Goal: Task Accomplishment & Management: Manage account settings

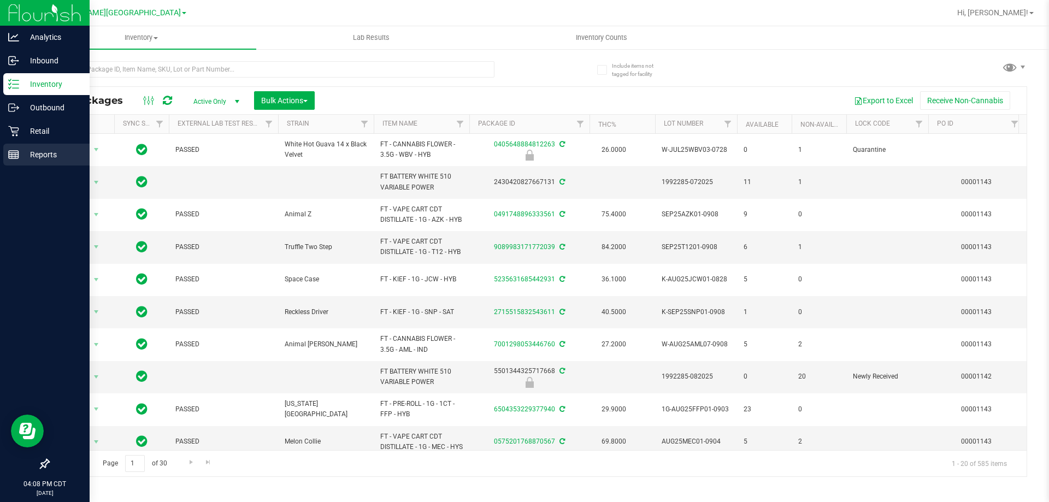
click at [38, 155] on p "Reports" at bounding box center [52, 154] width 66 height 13
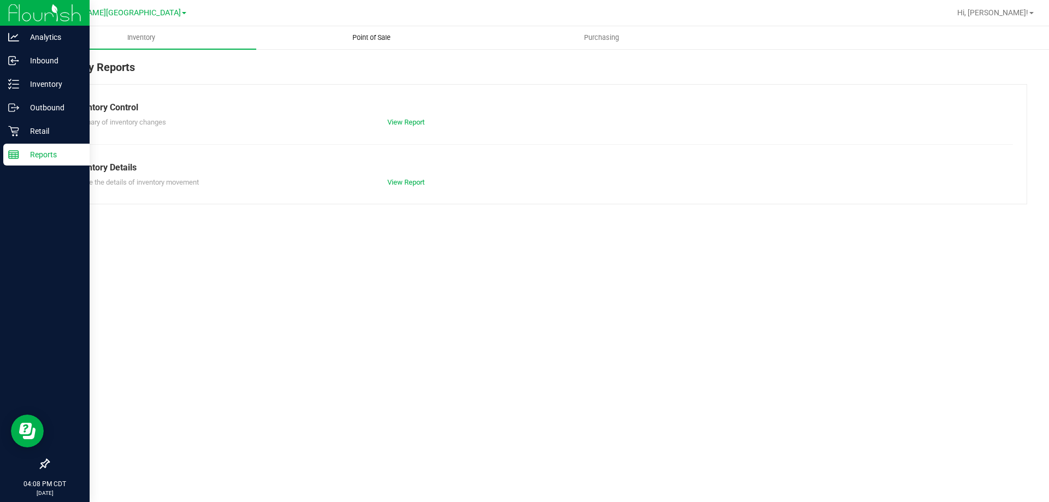
click at [386, 38] on span "Point of Sale" at bounding box center [372, 38] width 68 height 10
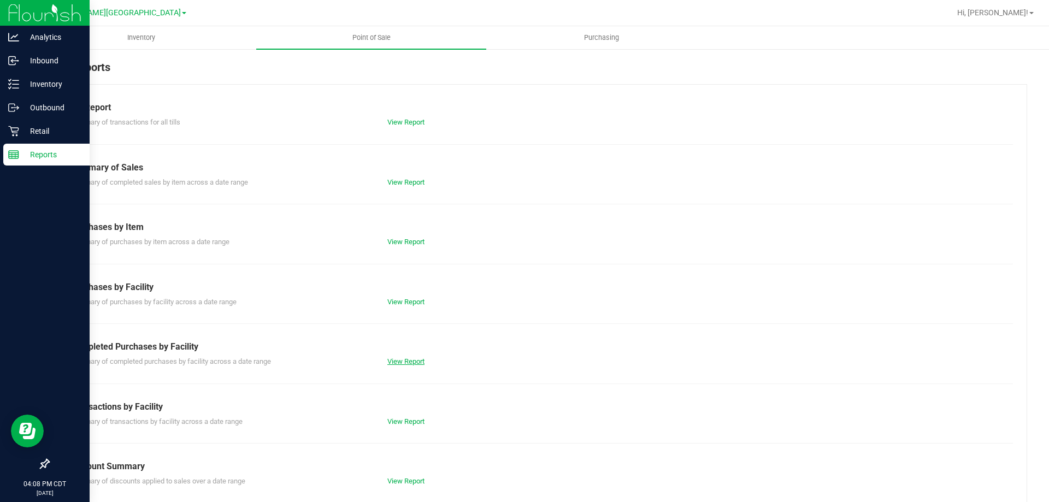
click at [409, 362] on link "View Report" at bounding box center [405, 361] width 37 height 8
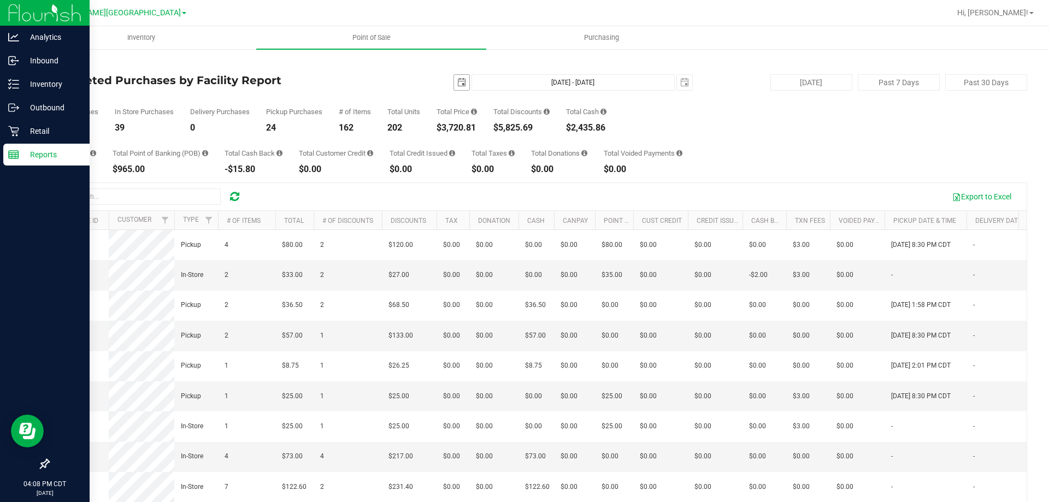
click at [457, 86] on span "select" at bounding box center [461, 82] width 9 height 9
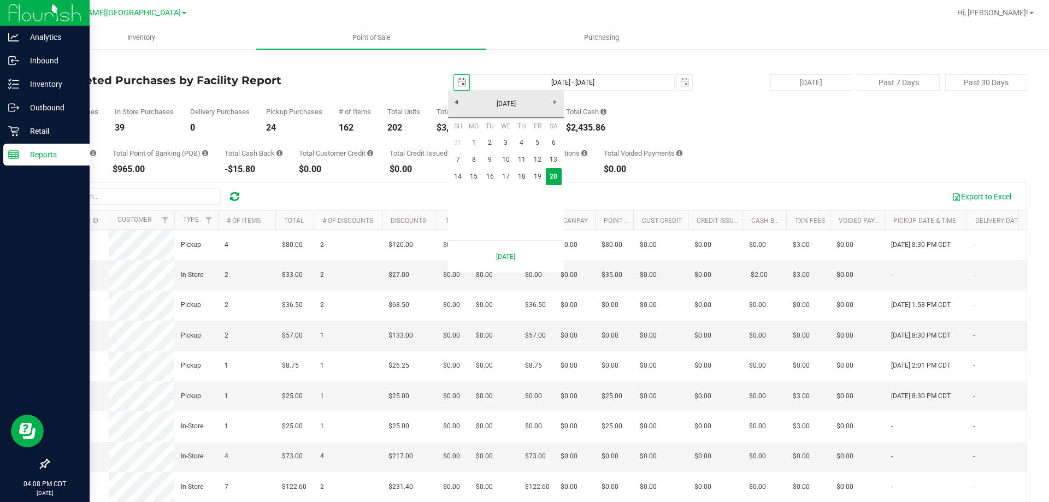
scroll to position [0, 27]
click at [539, 179] on link "19" at bounding box center [538, 176] width 16 height 17
type input "2025-09-19"
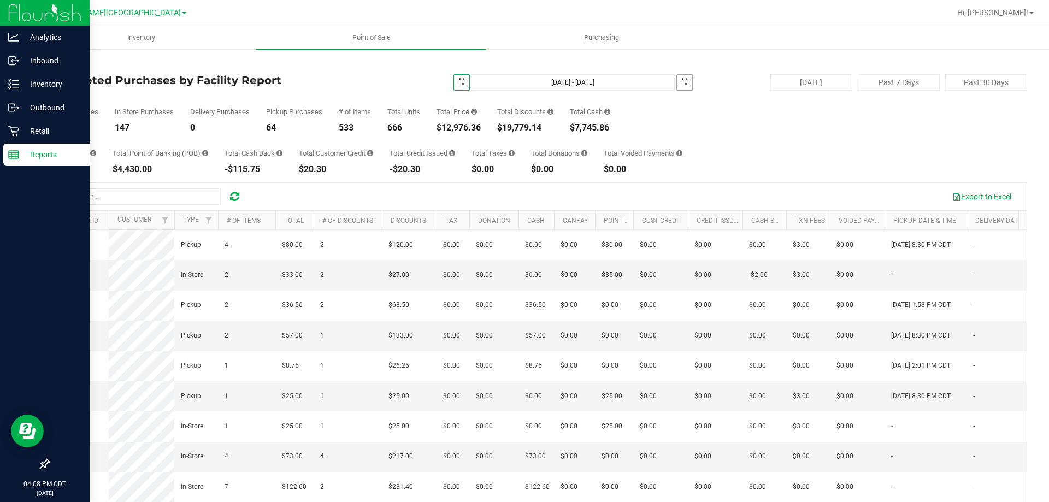
click at [680, 86] on span "select" at bounding box center [684, 82] width 9 height 9
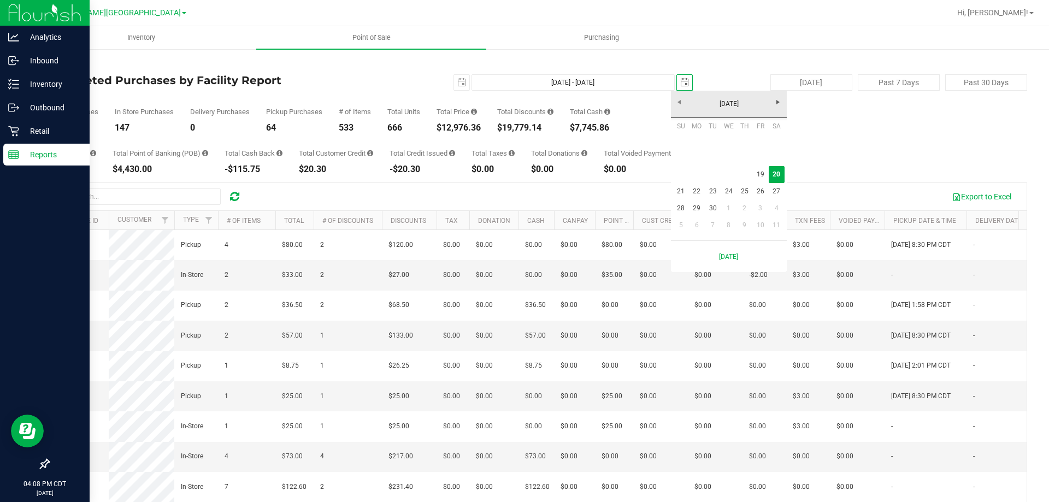
scroll to position [0, 27]
click at [763, 175] on link "19" at bounding box center [761, 174] width 16 height 17
type input "Sep 19, 2025 - Sep 19, 2025"
type input "2025-09-19"
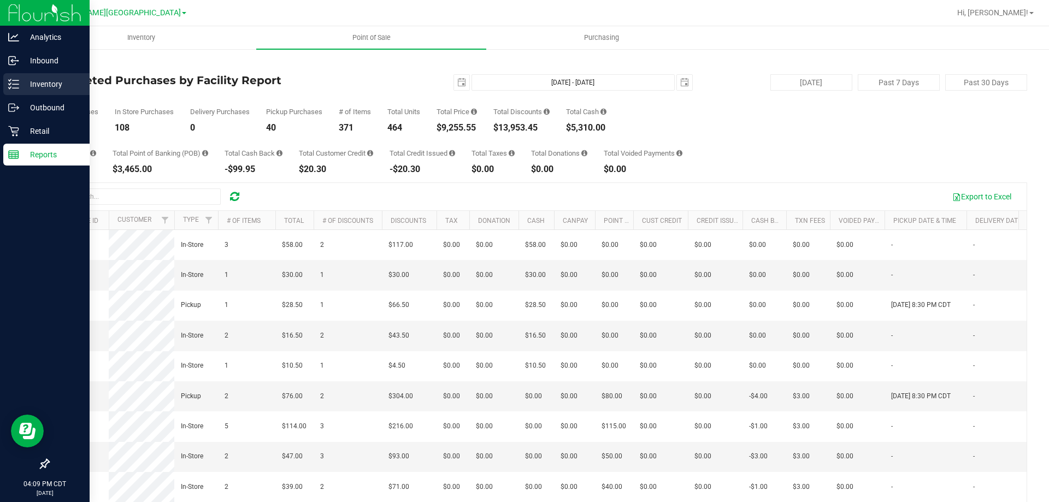
click at [41, 85] on p "Inventory" at bounding box center [52, 84] width 66 height 13
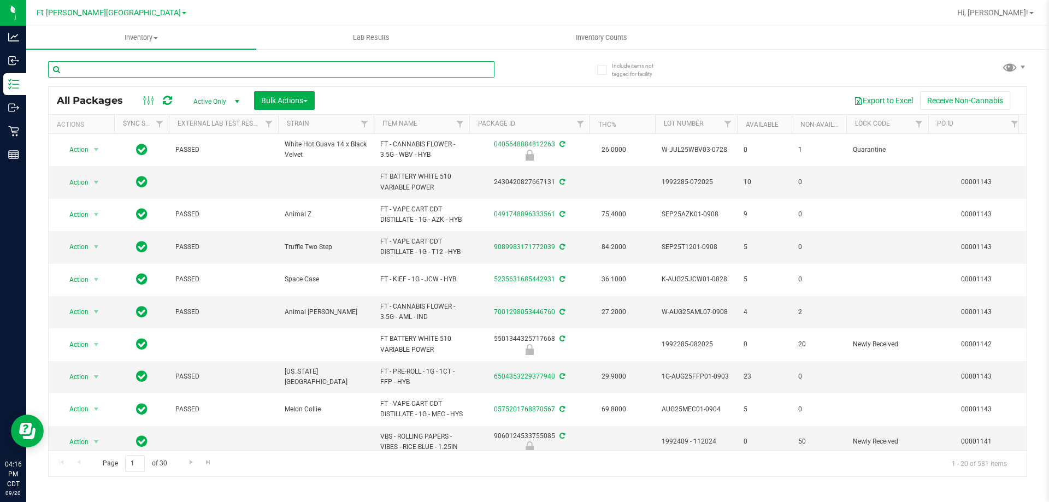
click at [142, 66] on input "text" at bounding box center [271, 69] width 446 height 16
type input "9801"
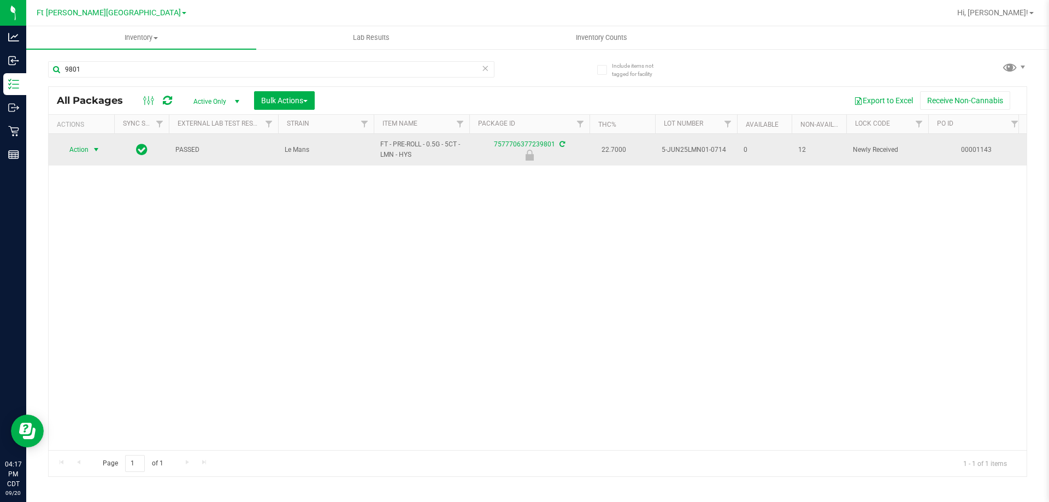
click at [77, 148] on span "Action" at bounding box center [75, 149] width 30 height 15
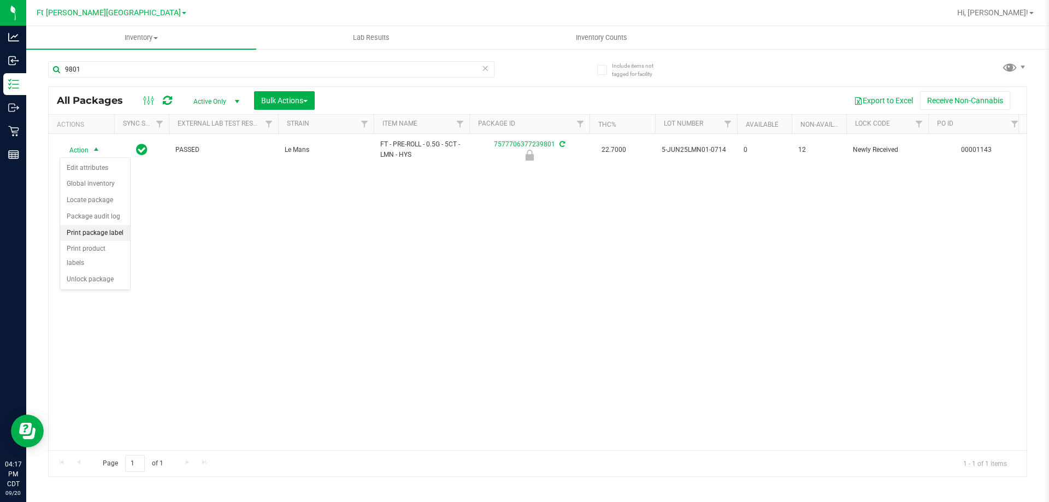
click at [108, 235] on li "Print package label" at bounding box center [95, 233] width 70 height 16
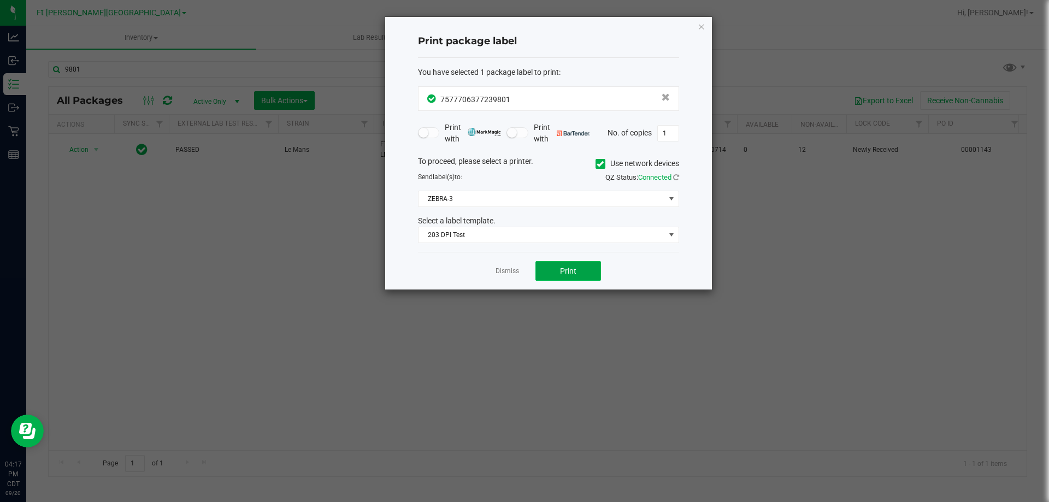
click at [577, 272] on button "Print" at bounding box center [569, 271] width 66 height 20
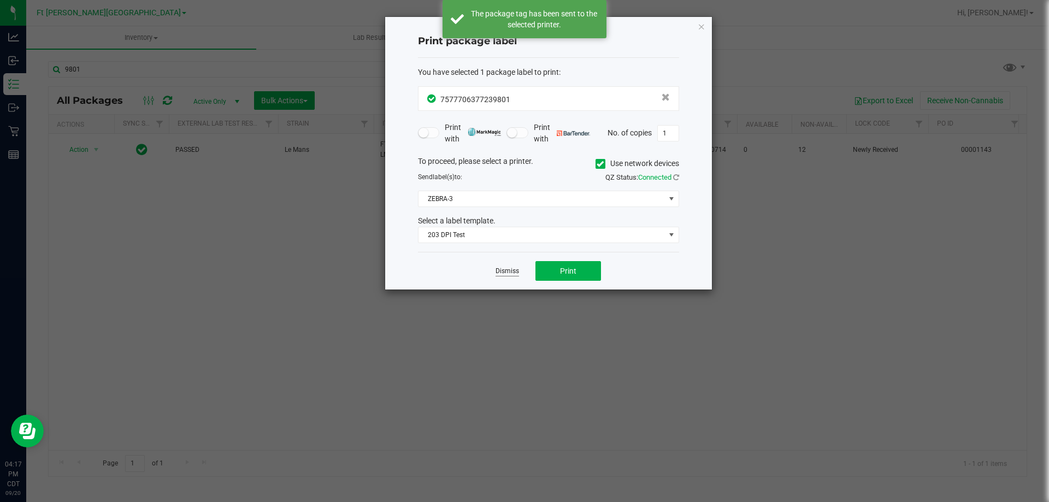
click at [515, 272] on link "Dismiss" at bounding box center [507, 271] width 23 height 9
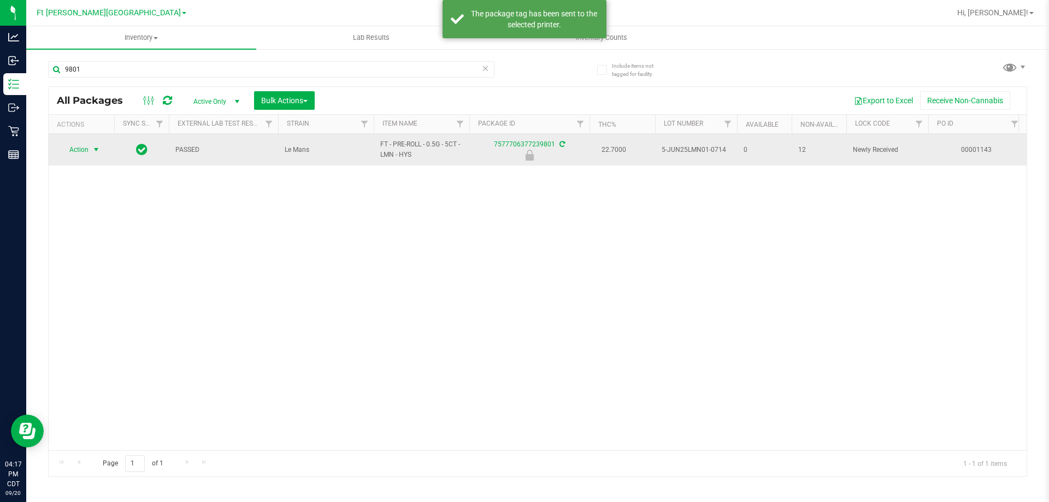
click at [73, 151] on span "Action" at bounding box center [75, 149] width 30 height 15
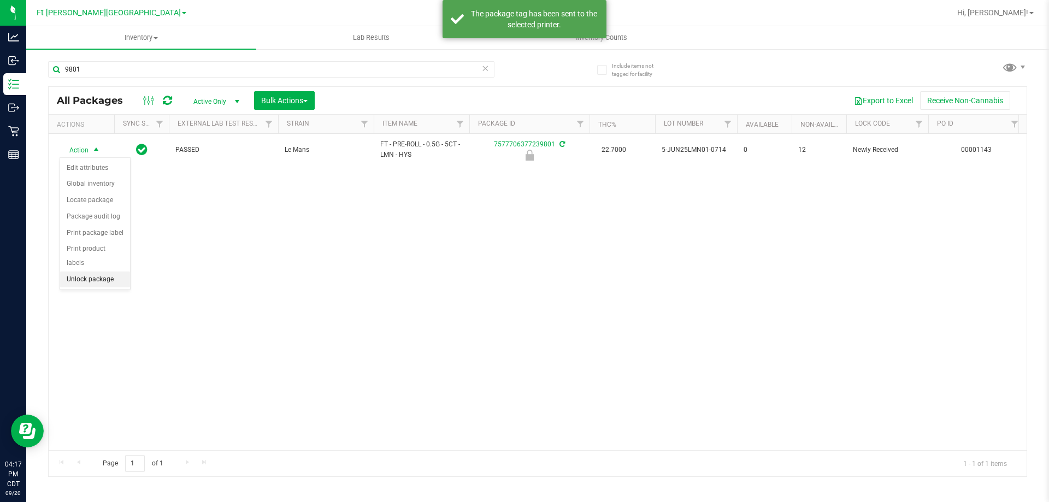
click at [103, 272] on li "Unlock package" at bounding box center [95, 280] width 70 height 16
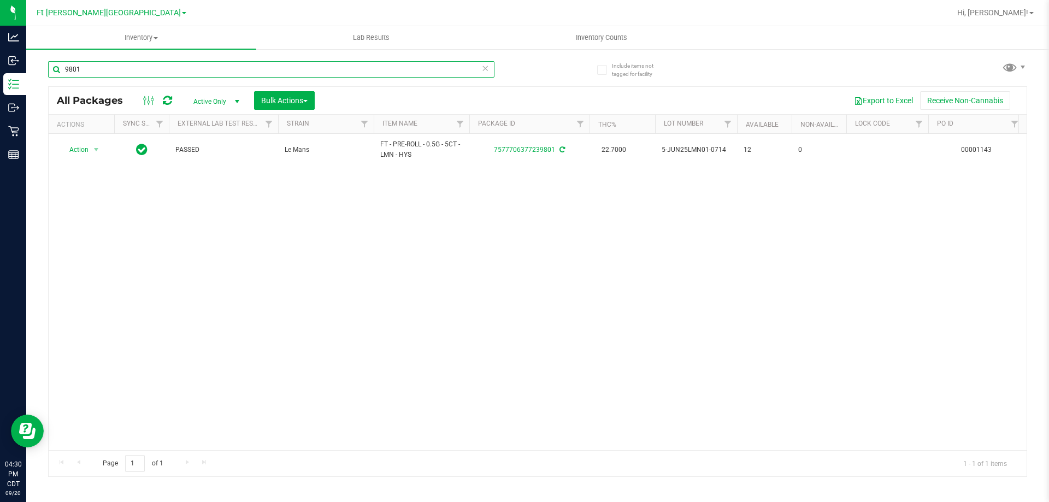
click at [146, 66] on input "9801" at bounding box center [271, 69] width 446 height 16
type input "9"
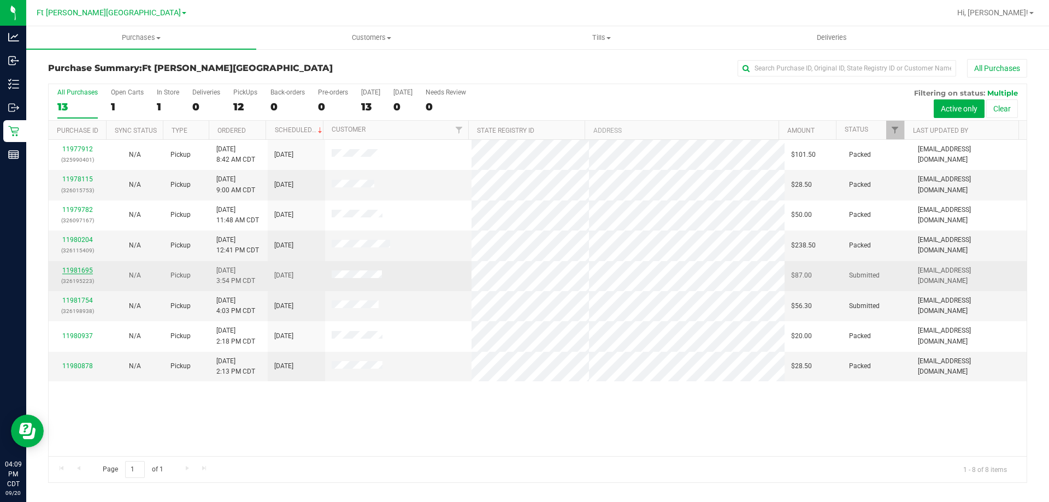
click at [84, 271] on link "11981695" at bounding box center [77, 271] width 31 height 8
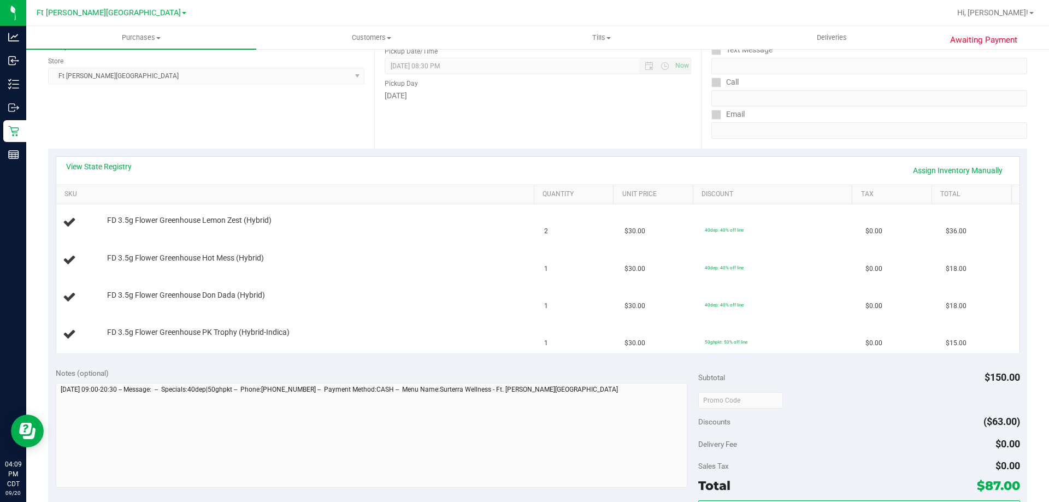
scroll to position [145, 0]
click at [119, 166] on link "View State Registry" at bounding box center [99, 167] width 66 height 11
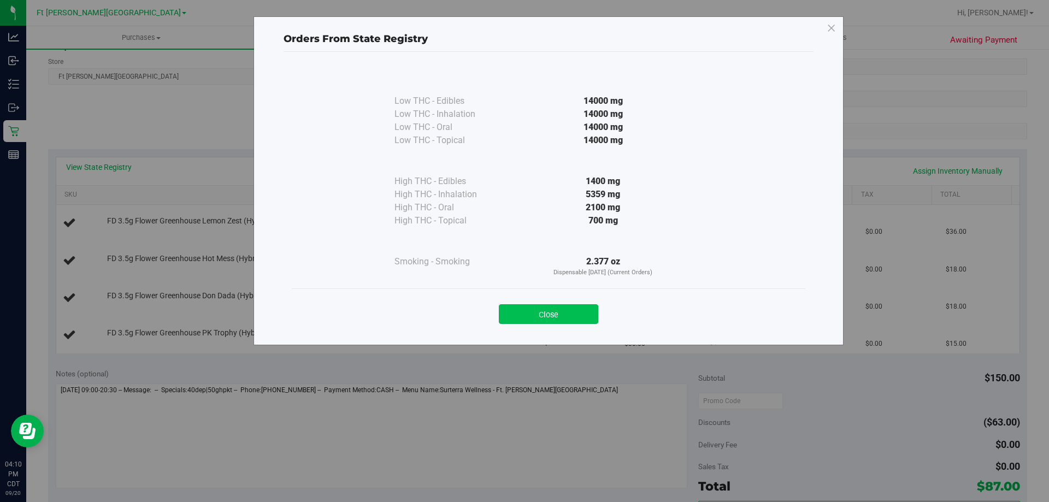
click at [555, 317] on button "Close" at bounding box center [548, 314] width 99 height 20
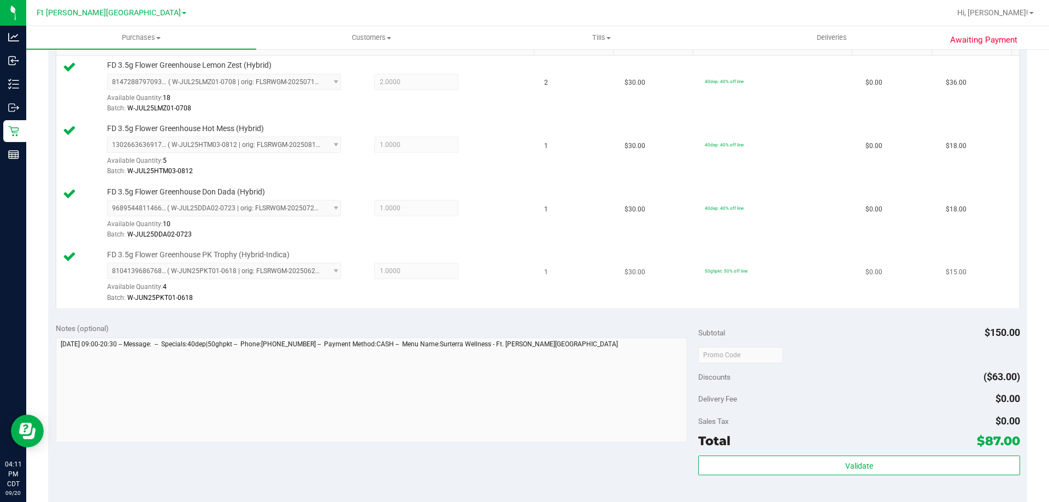
scroll to position [309, 0]
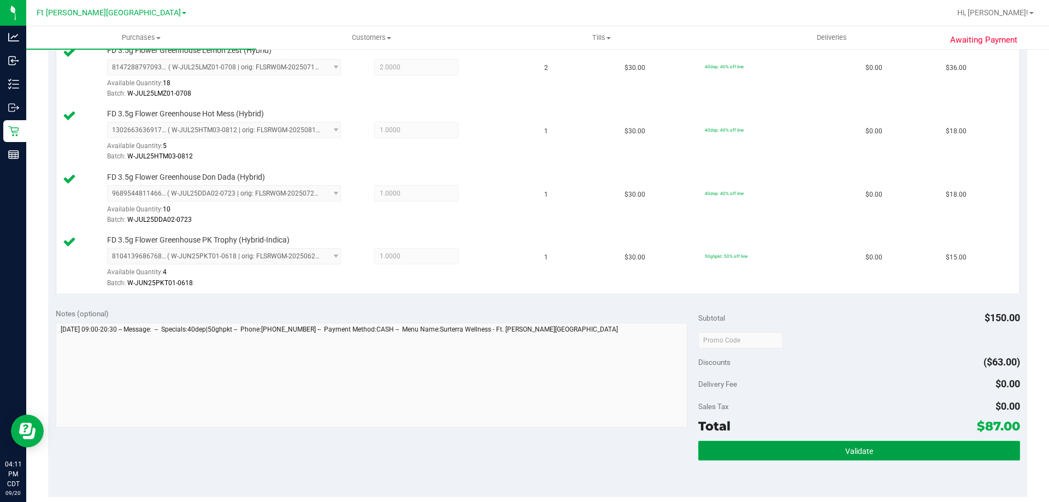
click at [788, 449] on button "Validate" at bounding box center [858, 451] width 321 height 20
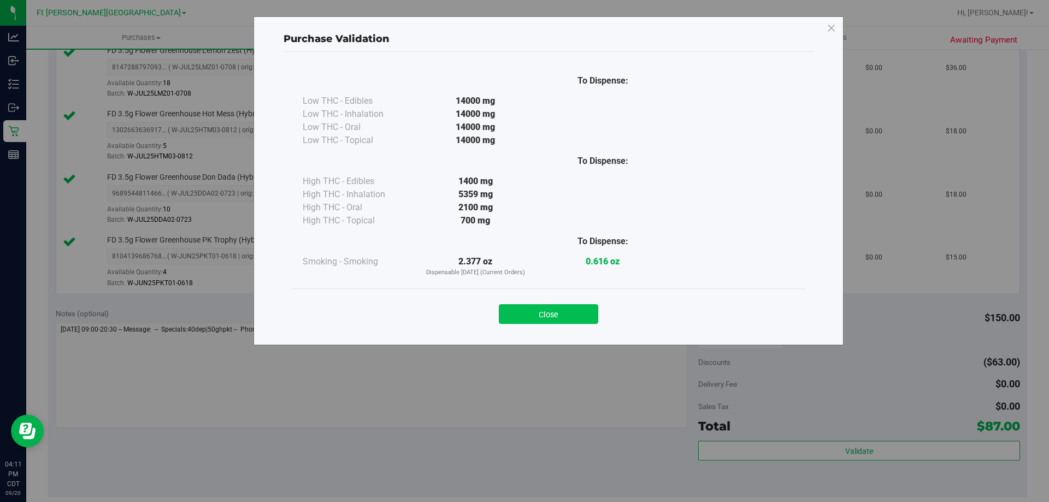
click at [565, 313] on button "Close" at bounding box center [548, 314] width 99 height 20
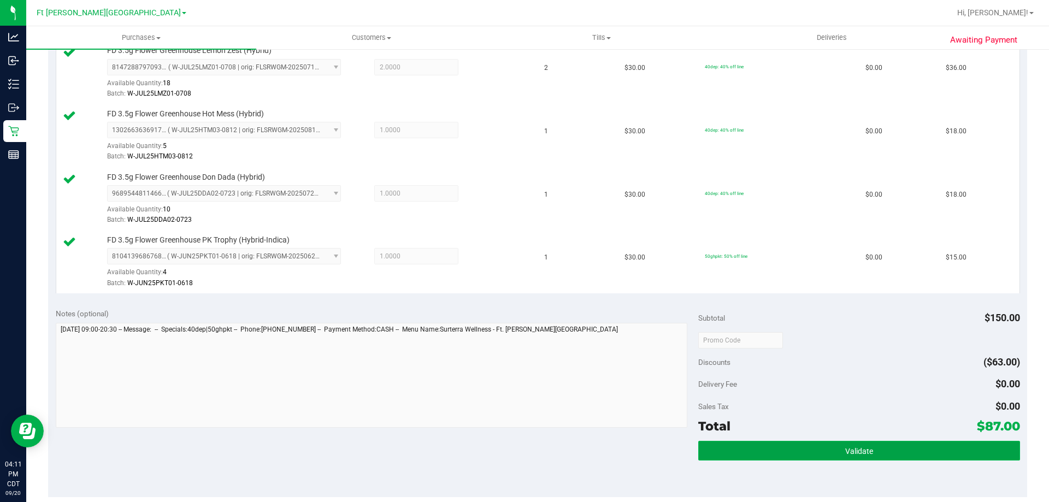
click at [787, 448] on button "Validate" at bounding box center [858, 451] width 321 height 20
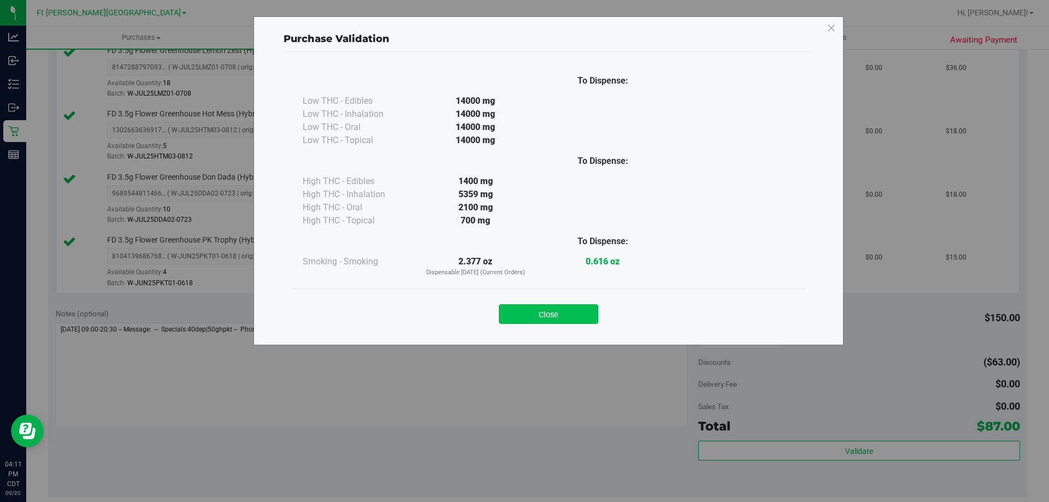
click at [547, 312] on button "Close" at bounding box center [548, 314] width 99 height 20
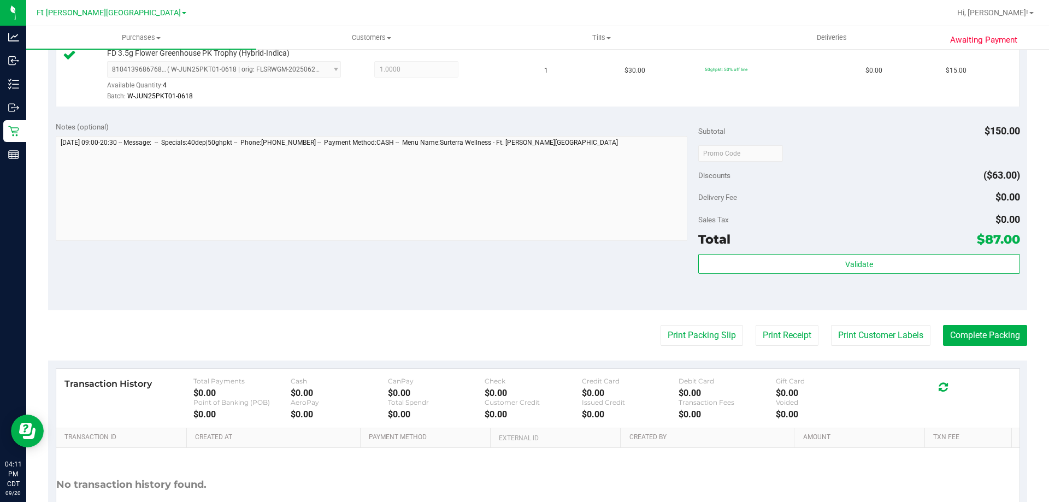
scroll to position [581, 0]
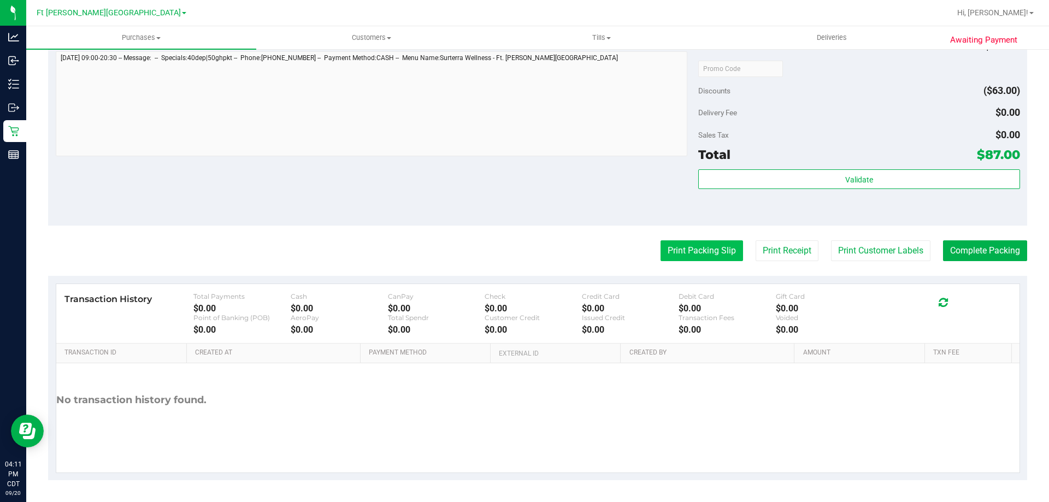
click at [707, 256] on button "Print Packing Slip" at bounding box center [702, 250] width 83 height 21
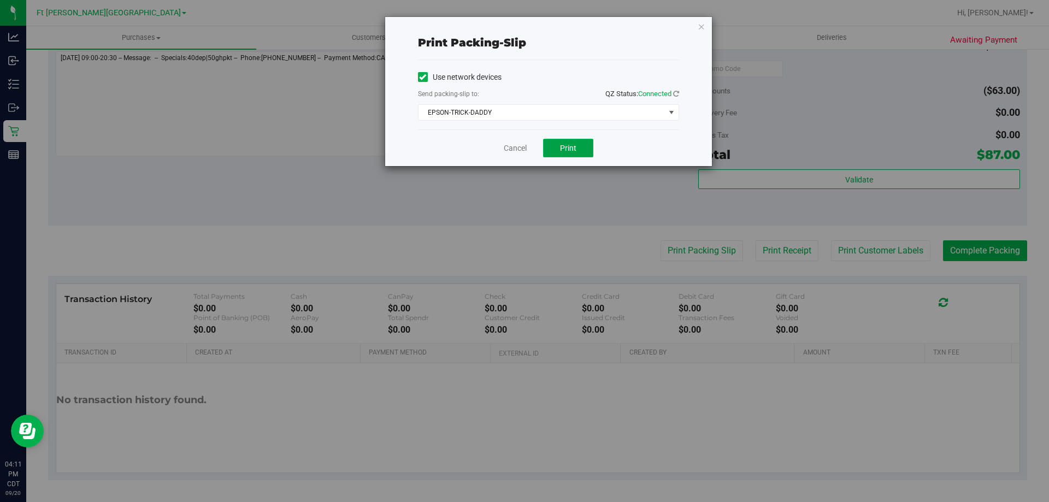
click at [566, 154] on button "Print" at bounding box center [568, 148] width 50 height 19
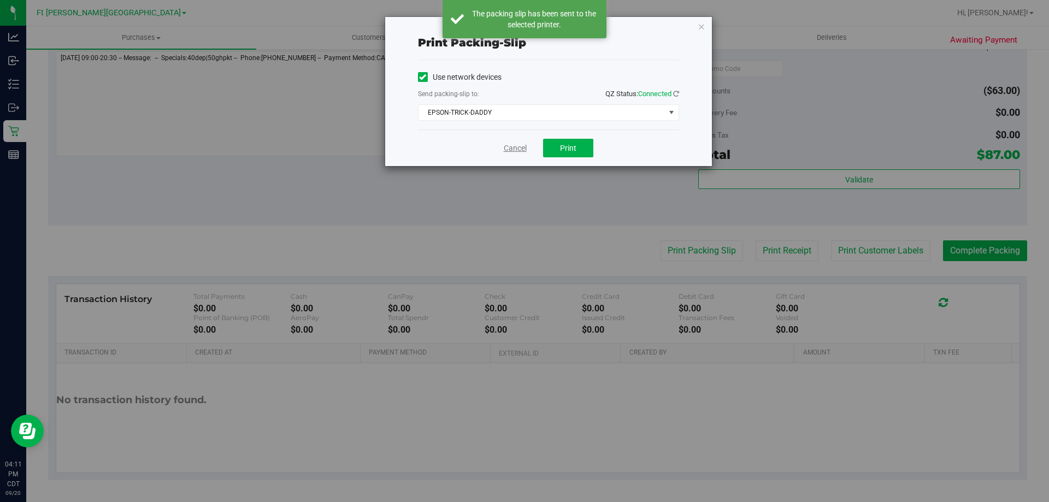
click at [517, 149] on link "Cancel" at bounding box center [515, 148] width 23 height 11
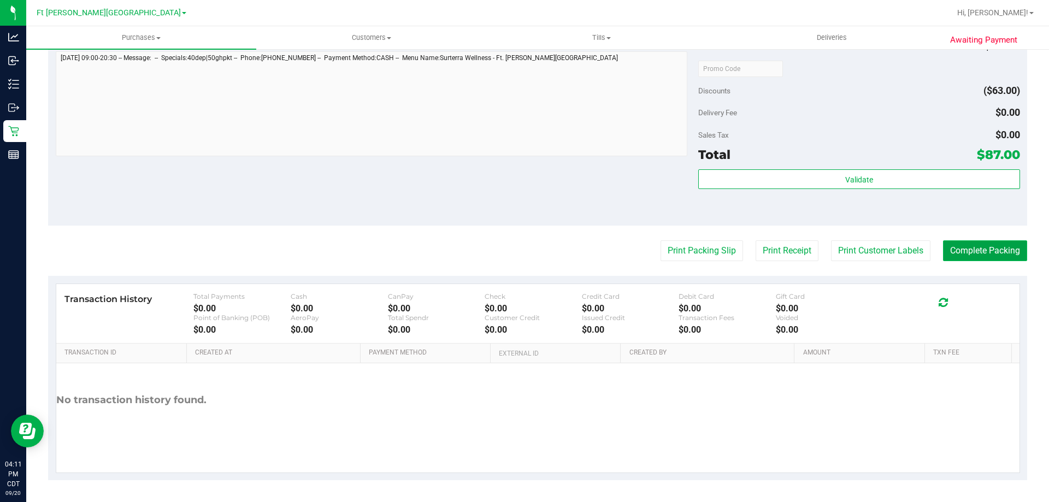
click at [955, 256] on button "Complete Packing" at bounding box center [985, 250] width 84 height 21
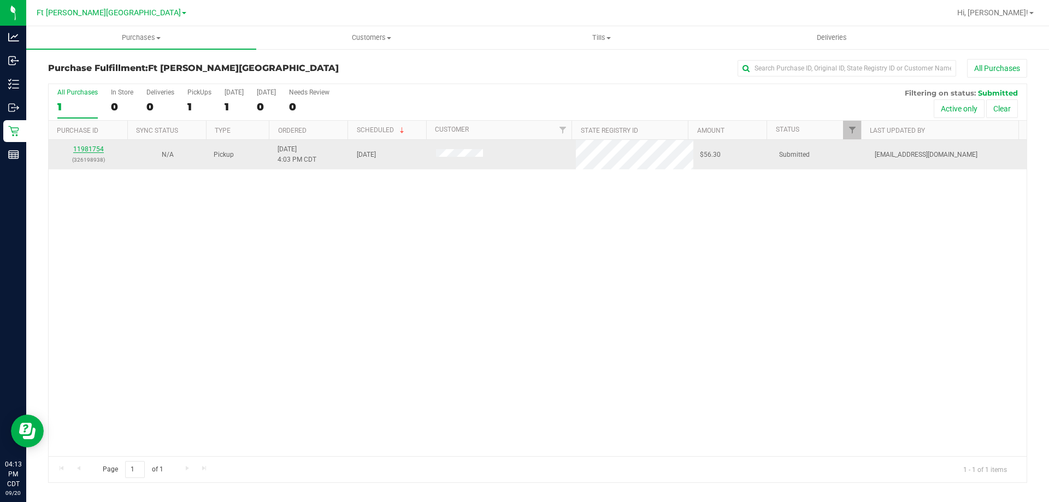
click at [96, 146] on link "11981754" at bounding box center [88, 149] width 31 height 8
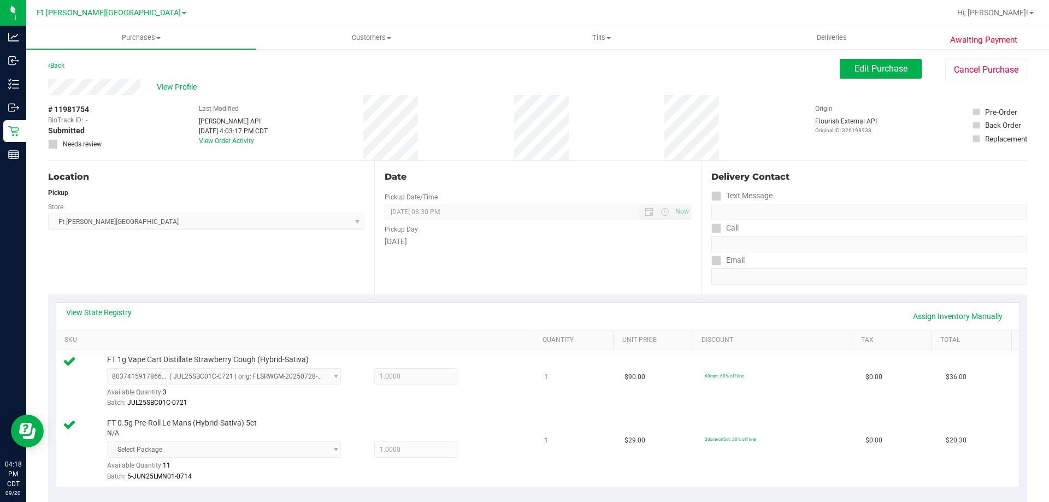
scroll to position [328, 0]
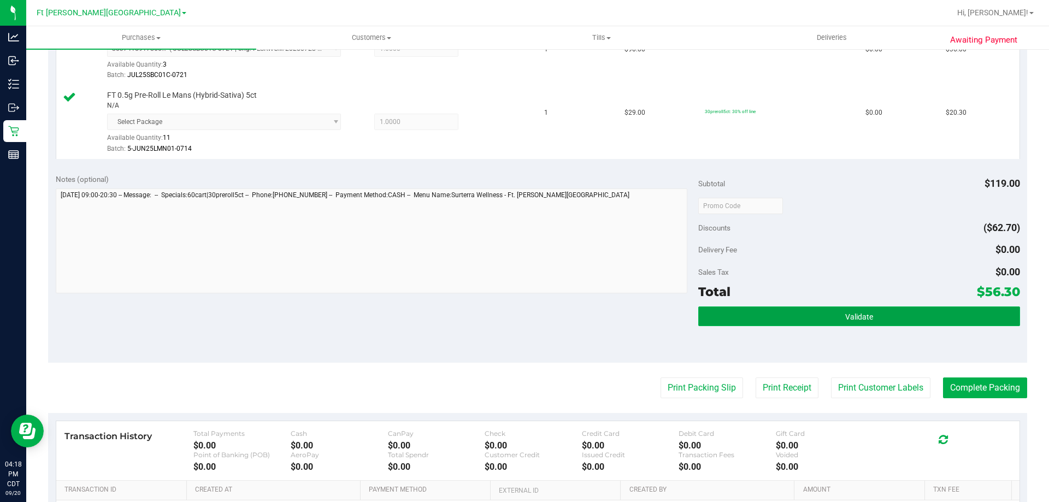
click at [768, 318] on button "Validate" at bounding box center [858, 317] width 321 height 20
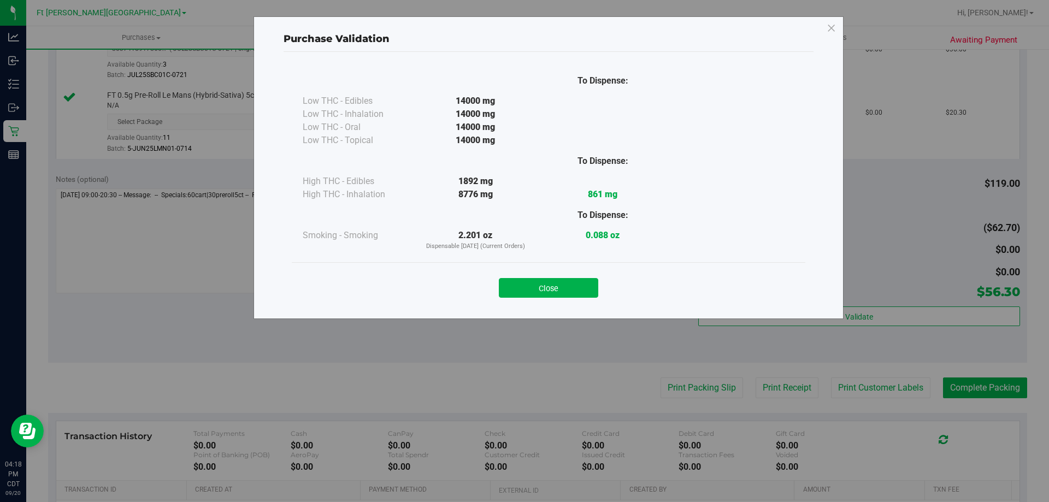
drag, startPoint x: 571, startPoint y: 294, endPoint x: 580, endPoint y: 295, distance: 9.3
click at [571, 293] on button "Close" at bounding box center [548, 288] width 99 height 20
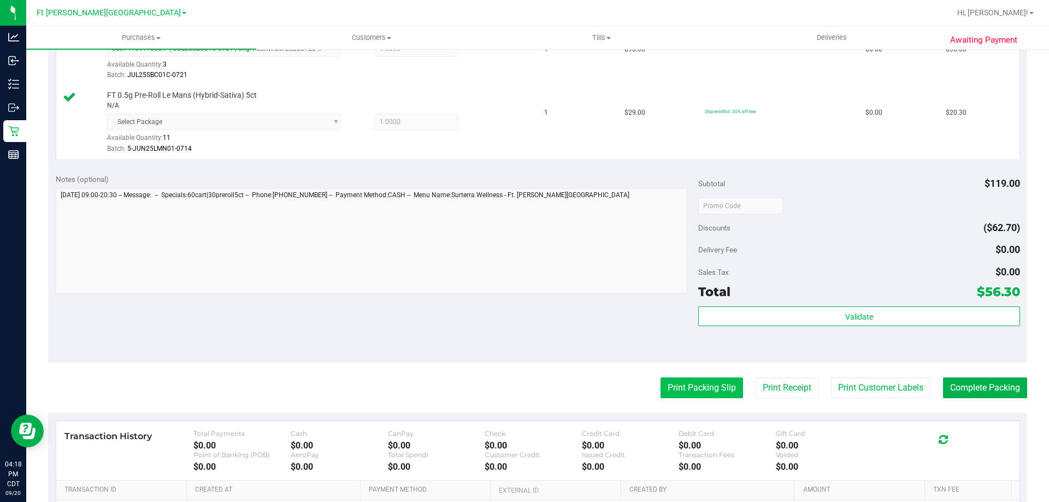
click at [696, 387] on button "Print Packing Slip" at bounding box center [702, 388] width 83 height 21
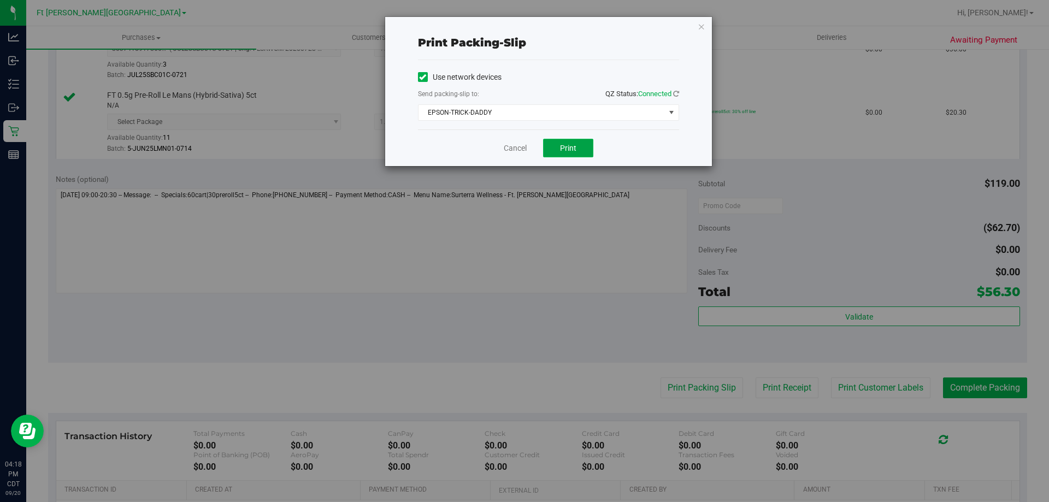
click at [578, 144] on button "Print" at bounding box center [568, 148] width 50 height 19
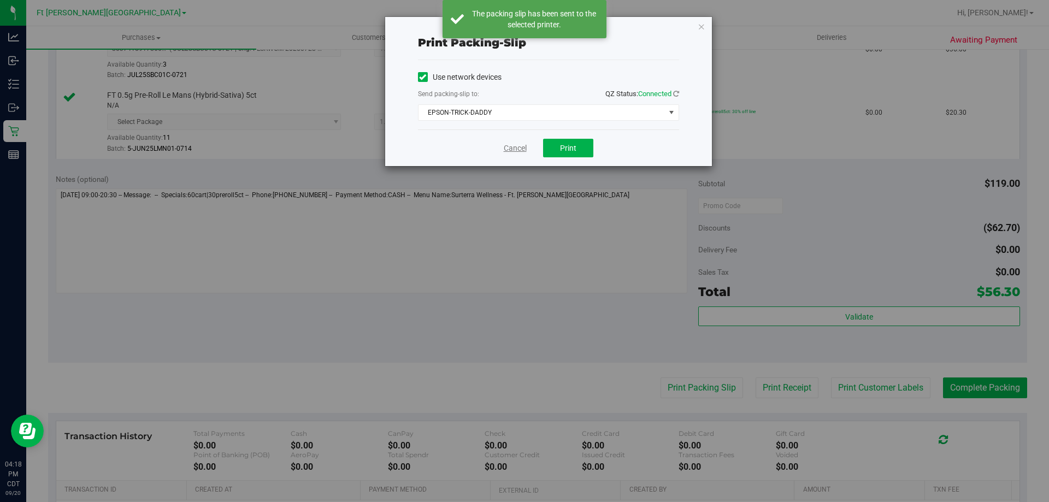
drag, startPoint x: 510, startPoint y: 149, endPoint x: 683, endPoint y: 209, distance: 182.9
click at [511, 149] on link "Cancel" at bounding box center [515, 148] width 23 height 11
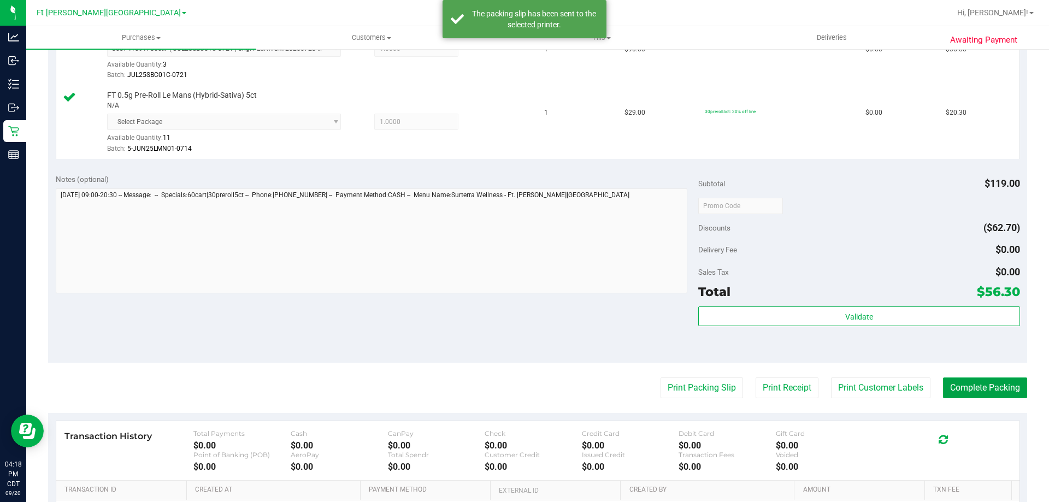
drag, startPoint x: 977, startPoint y: 383, endPoint x: 963, endPoint y: 377, distance: 14.4
click at [975, 381] on button "Complete Packing" at bounding box center [985, 388] width 84 height 21
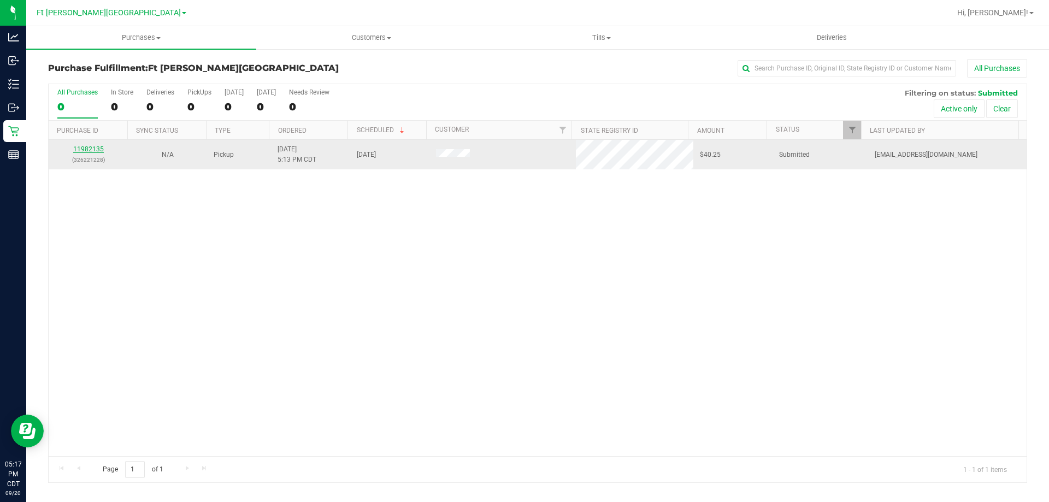
click at [96, 151] on link "11982135" at bounding box center [88, 149] width 31 height 8
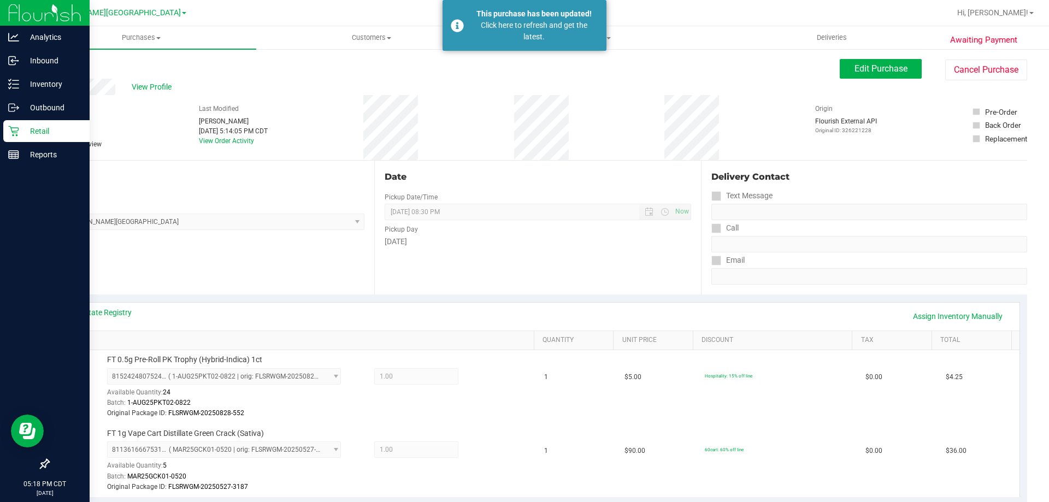
click at [22, 130] on p "Retail" at bounding box center [52, 131] width 66 height 13
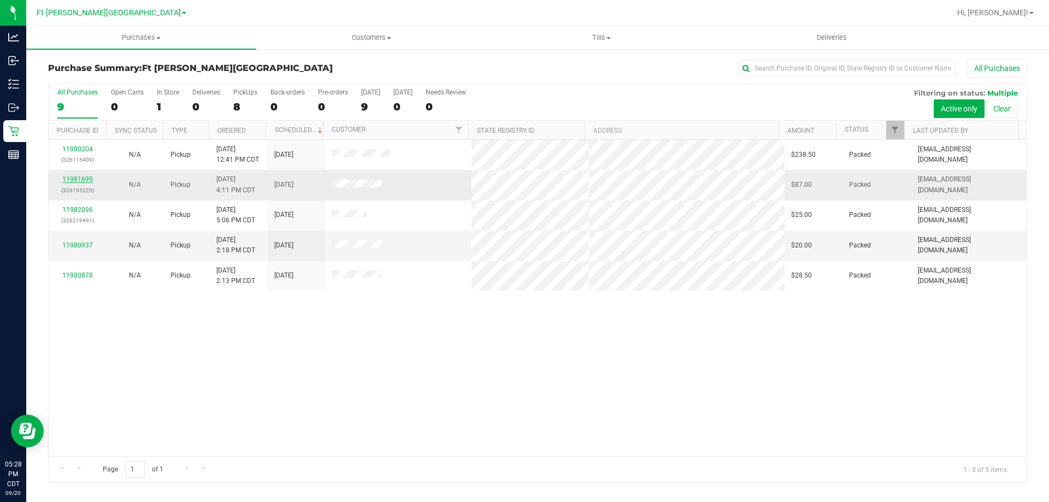
click at [83, 181] on link "11981695" at bounding box center [77, 179] width 31 height 8
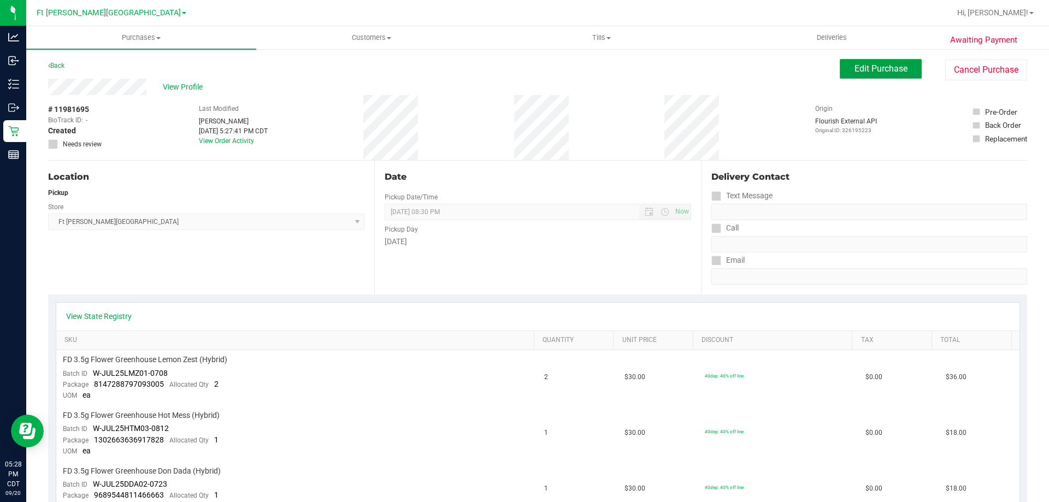
click at [857, 68] on span "Edit Purchase" at bounding box center [881, 68] width 53 height 10
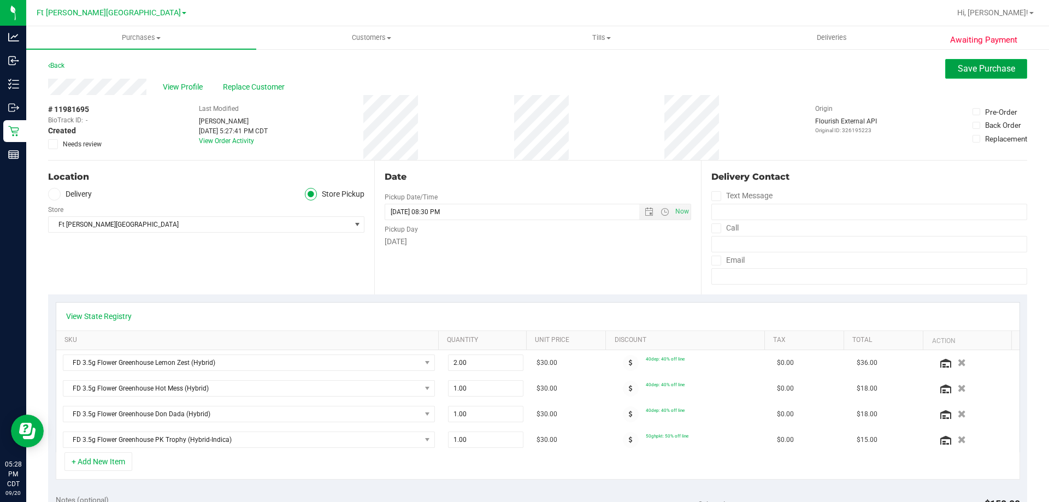
click at [959, 70] on span "Save Purchase" at bounding box center [986, 68] width 57 height 10
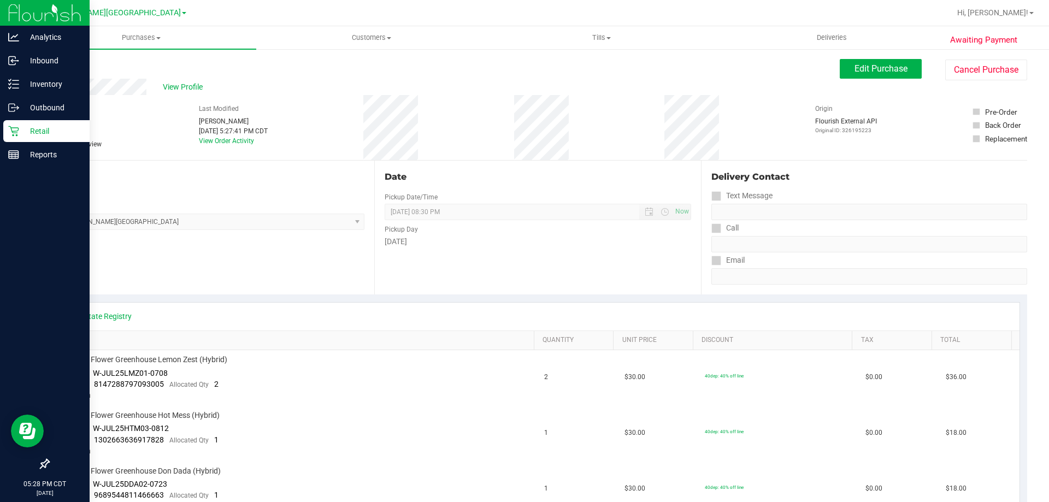
click at [43, 134] on p "Retail" at bounding box center [52, 131] width 66 height 13
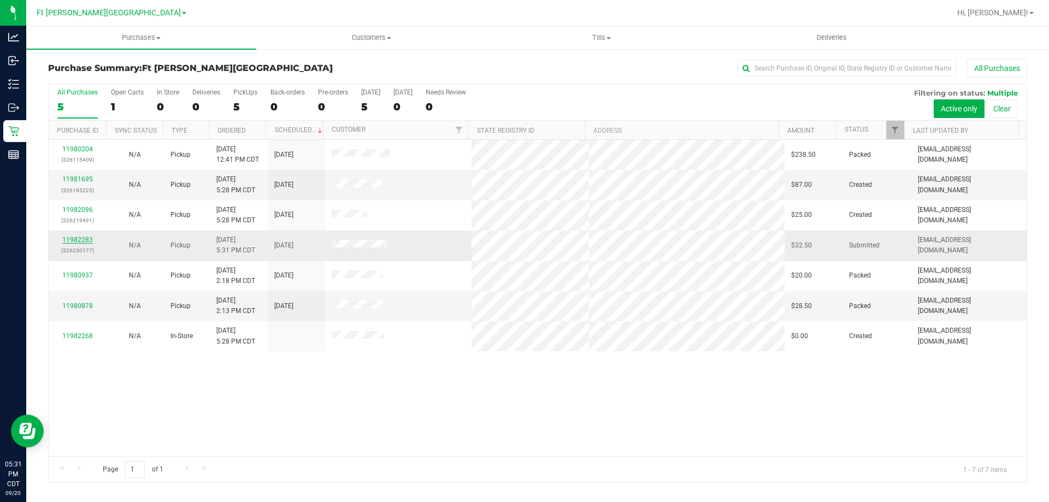
click at [78, 237] on link "11982283" at bounding box center [77, 240] width 31 height 8
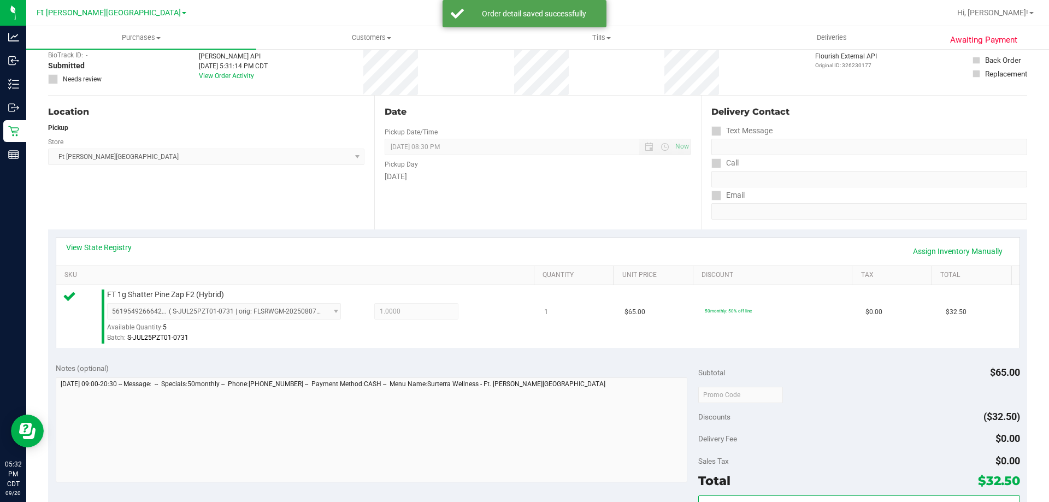
scroll to position [164, 0]
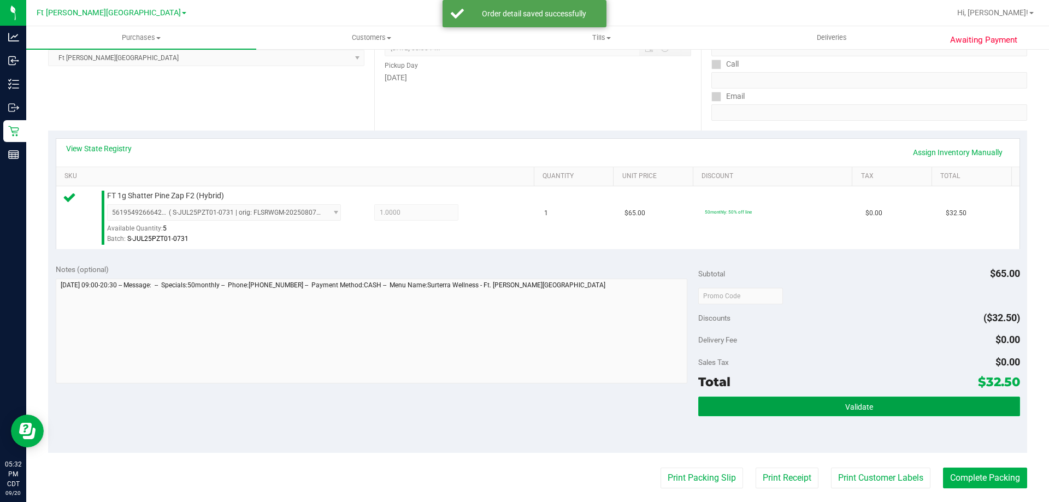
click at [759, 401] on button "Validate" at bounding box center [858, 407] width 321 height 20
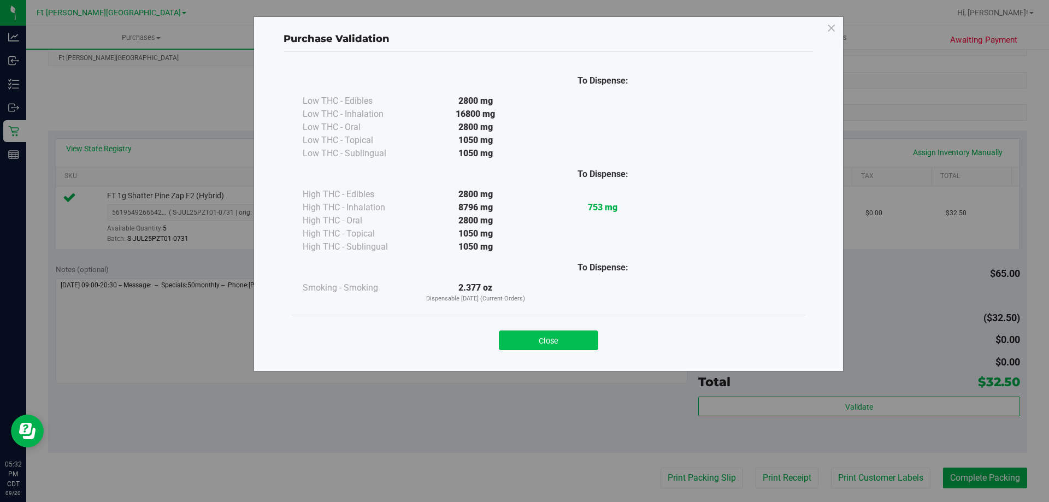
click at [567, 339] on button "Close" at bounding box center [548, 341] width 99 height 20
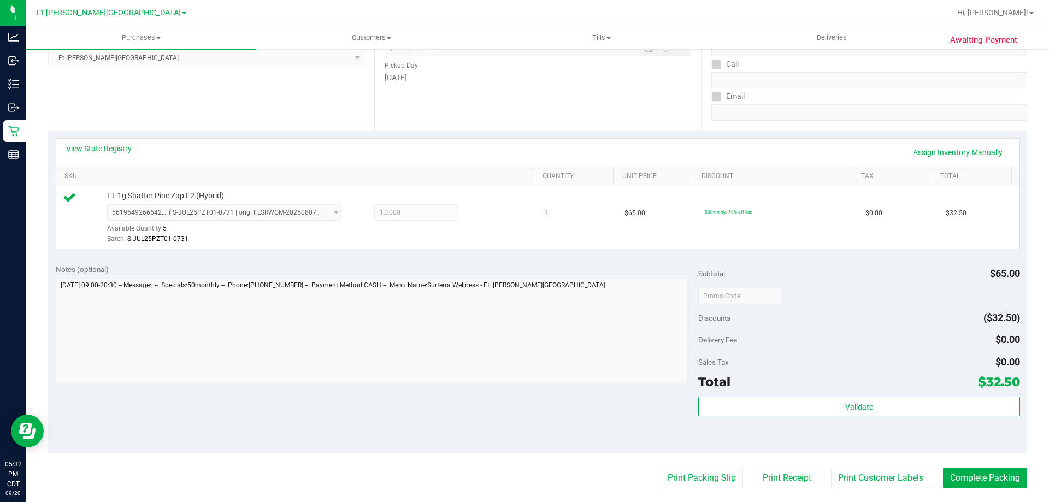
click at [704, 493] on purchase-details "Back Edit Purchase Cancel Purchase View Profile # 11982283 BioTrack ID: - Submi…" at bounding box center [537, 301] width 979 height 813
click at [702, 480] on button "Print Packing Slip" at bounding box center [702, 478] width 83 height 21
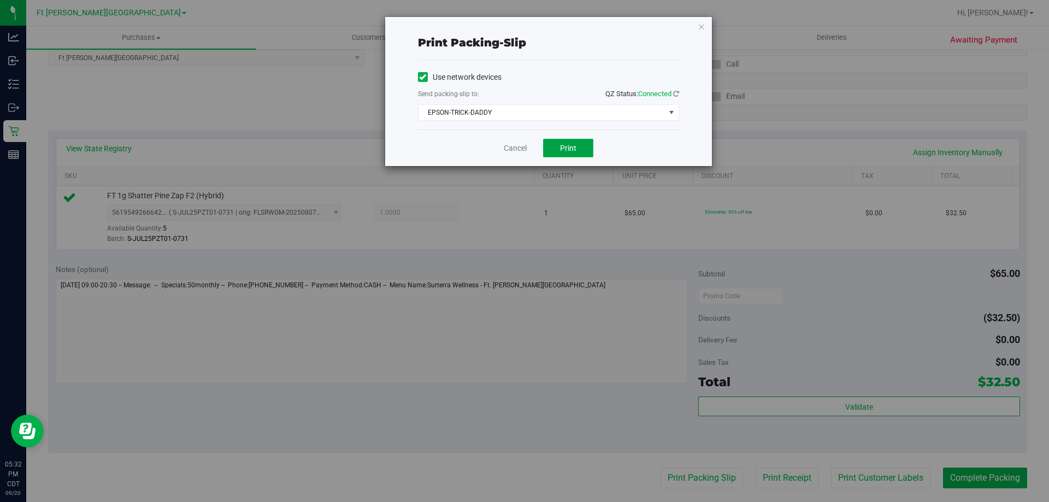
click at [572, 144] on span "Print" at bounding box center [568, 148] width 16 height 9
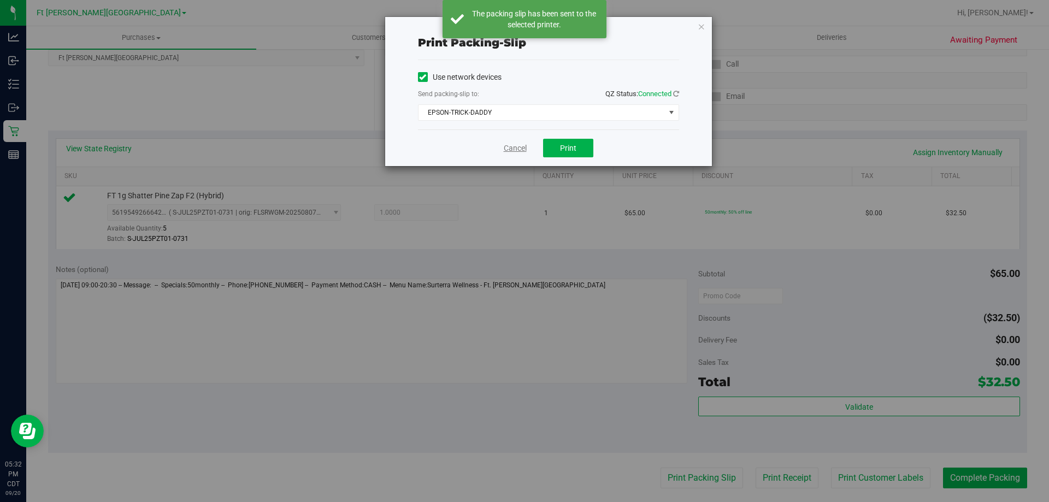
click at [514, 143] on link "Cancel" at bounding box center [515, 148] width 23 height 11
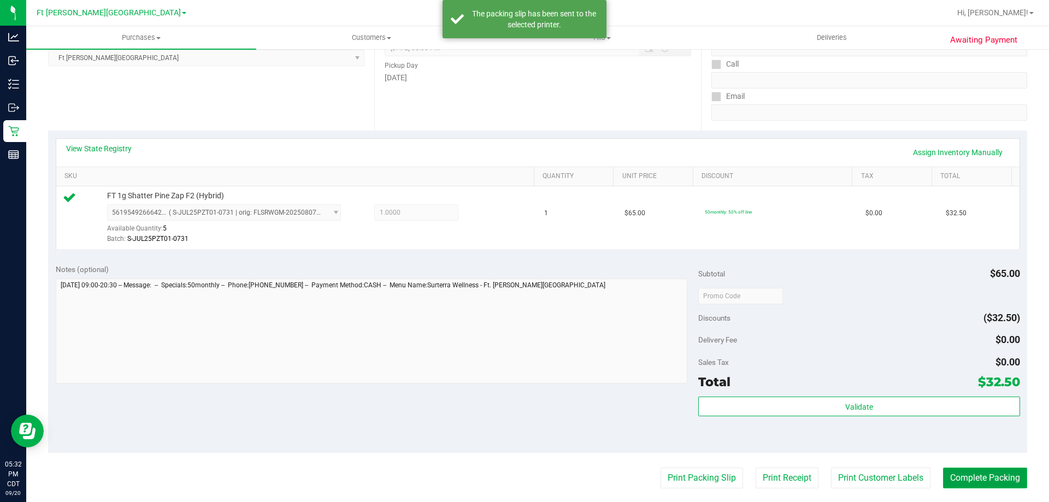
click at [974, 478] on button "Complete Packing" at bounding box center [985, 478] width 84 height 21
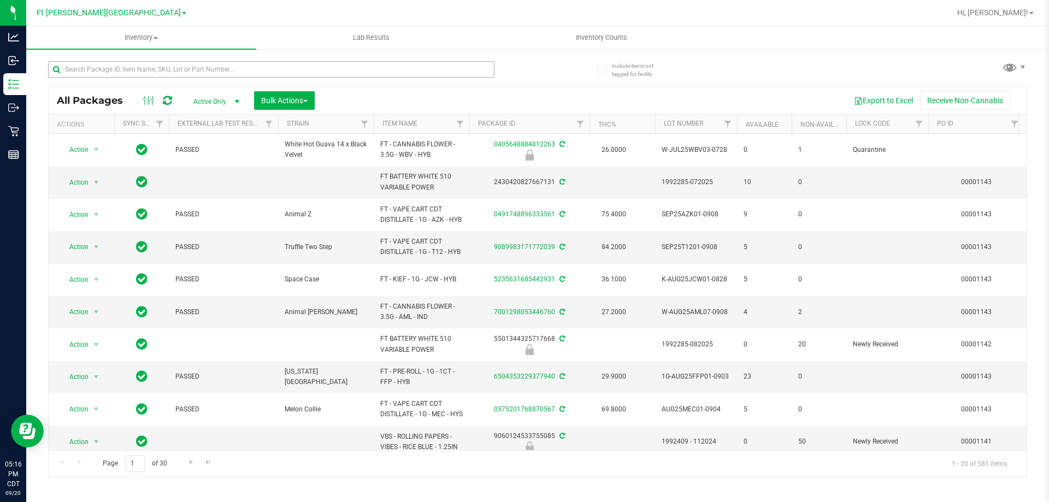
click at [158, 71] on input "text" at bounding box center [271, 69] width 446 height 16
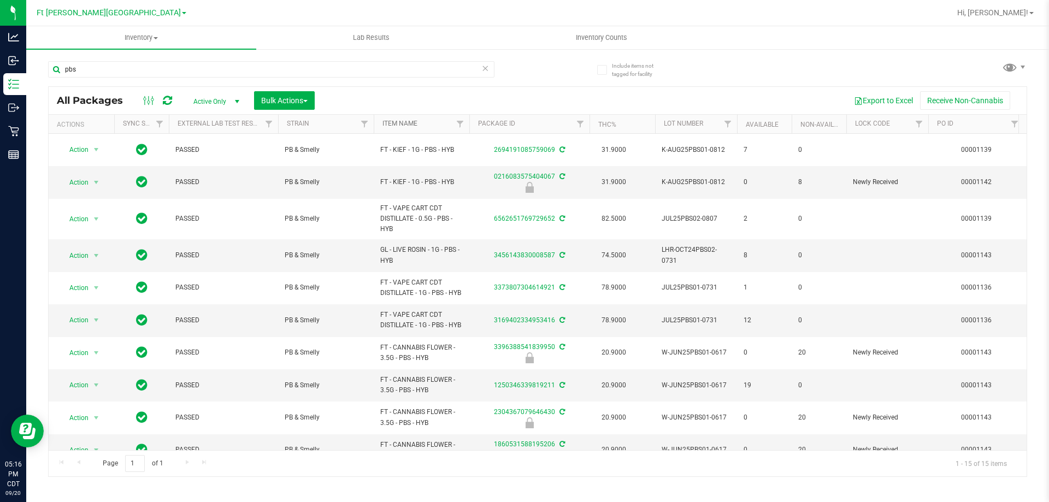
click at [401, 122] on link "Item Name" at bounding box center [400, 124] width 35 height 8
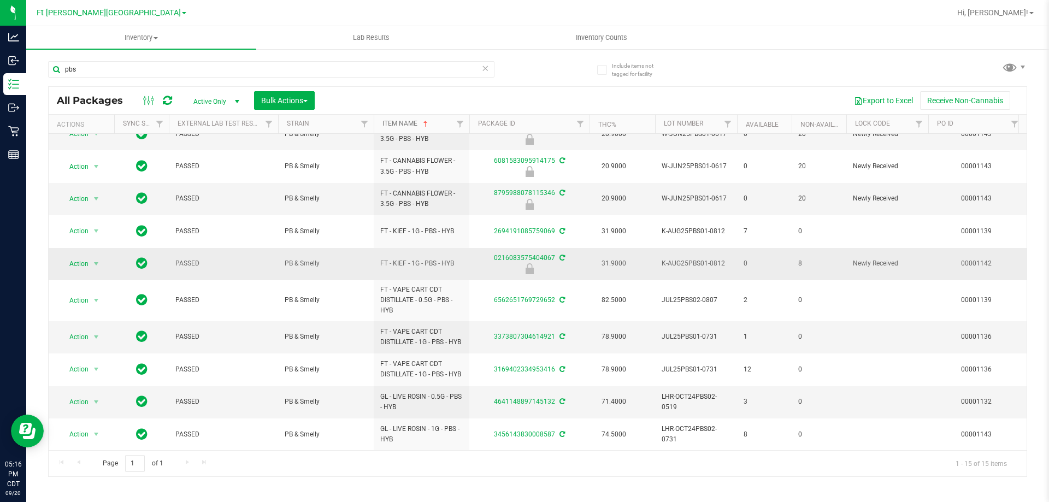
scroll to position [186, 0]
click at [85, 330] on span "Action" at bounding box center [75, 337] width 30 height 15
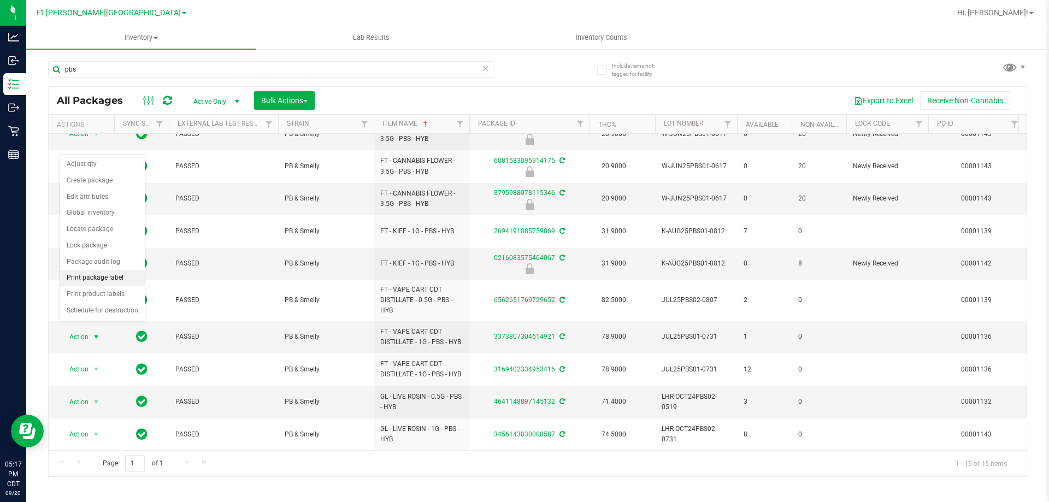
click at [114, 278] on li "Print package label" at bounding box center [102, 278] width 85 height 16
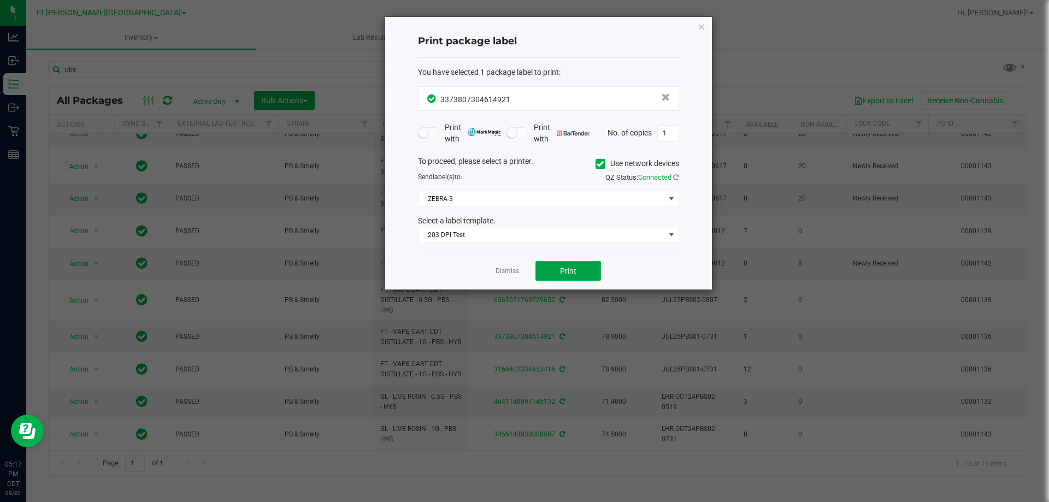
click at [583, 276] on button "Print" at bounding box center [569, 271] width 66 height 20
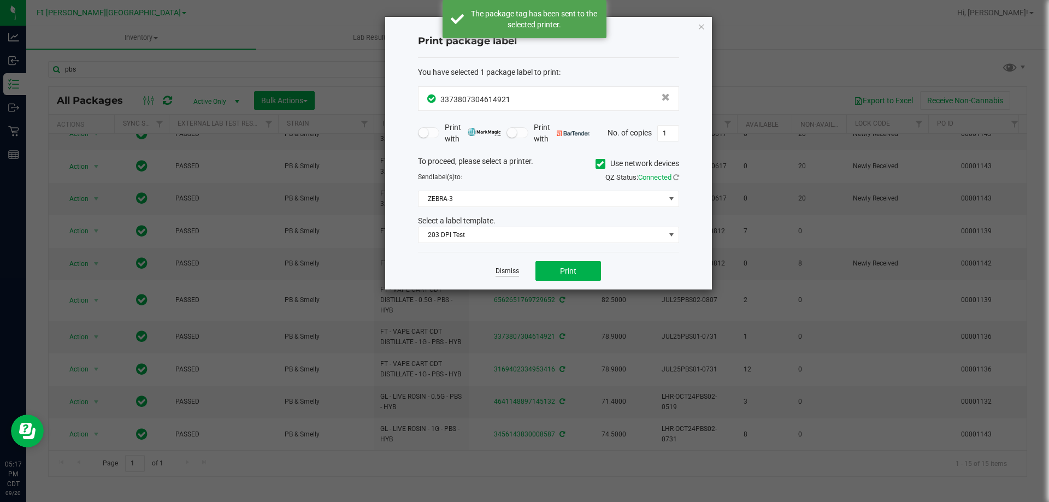
click at [507, 271] on link "Dismiss" at bounding box center [507, 271] width 23 height 9
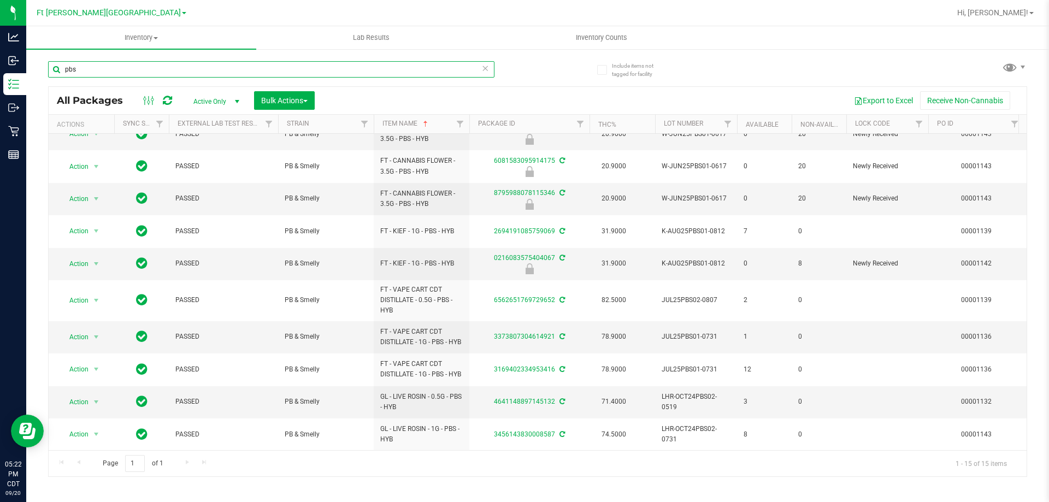
click at [80, 70] on input "pbs" at bounding box center [271, 69] width 446 height 16
type input "p"
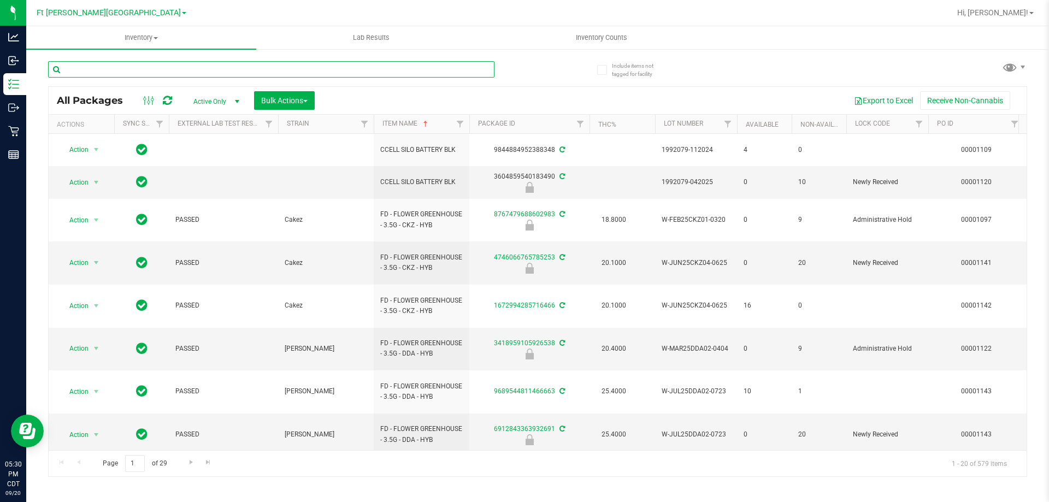
click at [167, 72] on input "text" at bounding box center [271, 69] width 446 height 16
type input "ckz"
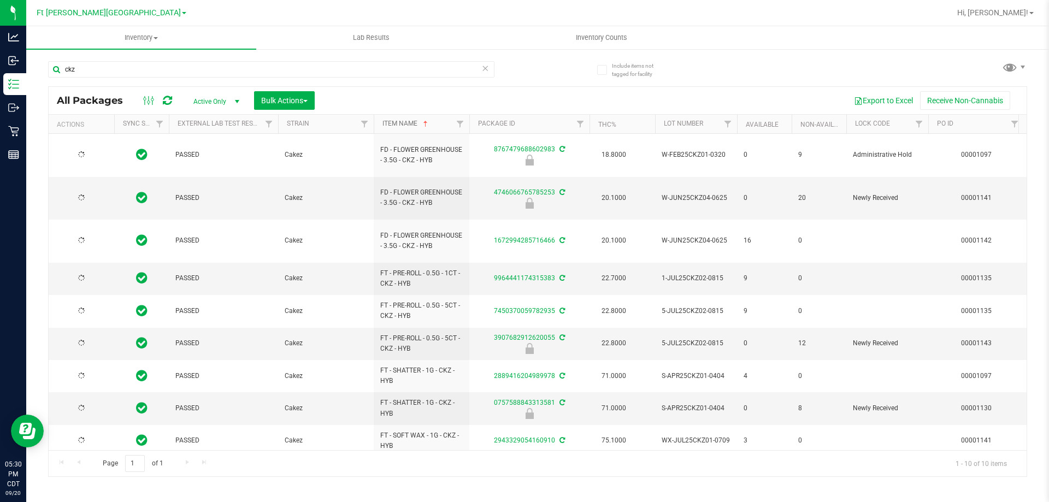
click at [402, 121] on link "Item Name" at bounding box center [407, 124] width 48 height 8
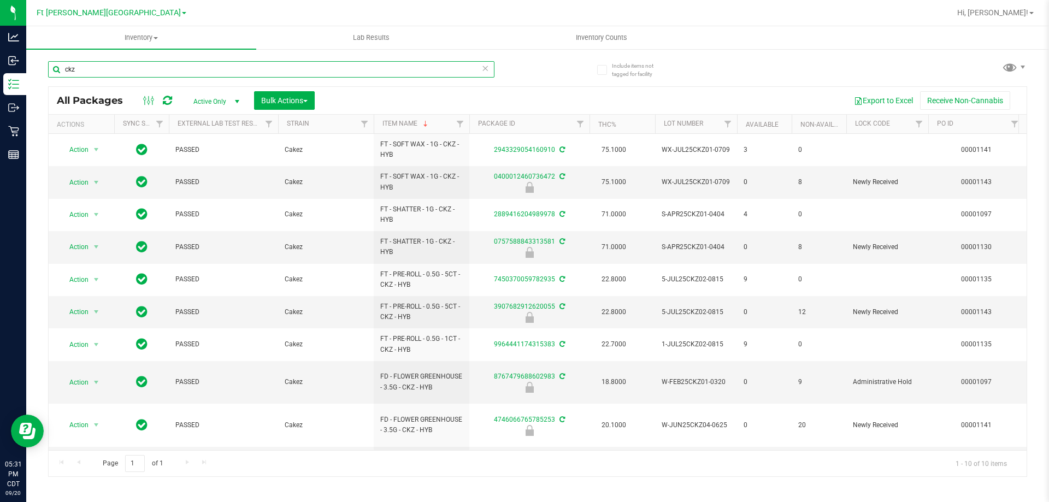
drag, startPoint x: 75, startPoint y: 70, endPoint x: 44, endPoint y: 66, distance: 31.4
click at [40, 70] on div "Include items not tagged for facility ckz All Packages Active Only Active Only …" at bounding box center [537, 214] width 1023 height 333
